Goal: Task Accomplishment & Management: Use online tool/utility

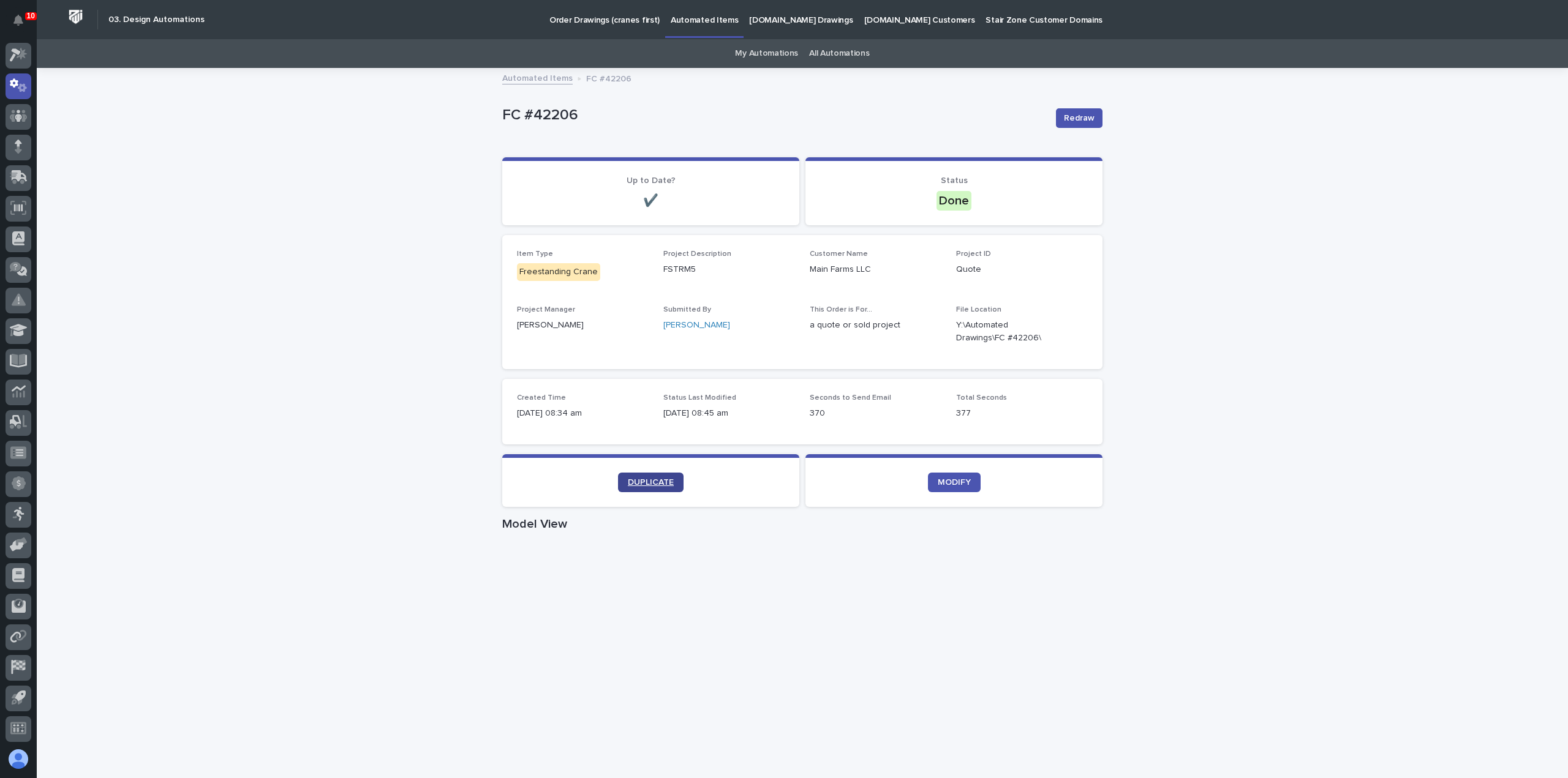
click at [654, 480] on span "DUPLICATE" at bounding box center [651, 482] width 46 height 9
click at [636, 487] on link "DUPLICATE" at bounding box center [651, 482] width 66 height 20
click at [658, 483] on span "DUPLICATE" at bounding box center [651, 482] width 46 height 9
